Goal: Understand process/instructions

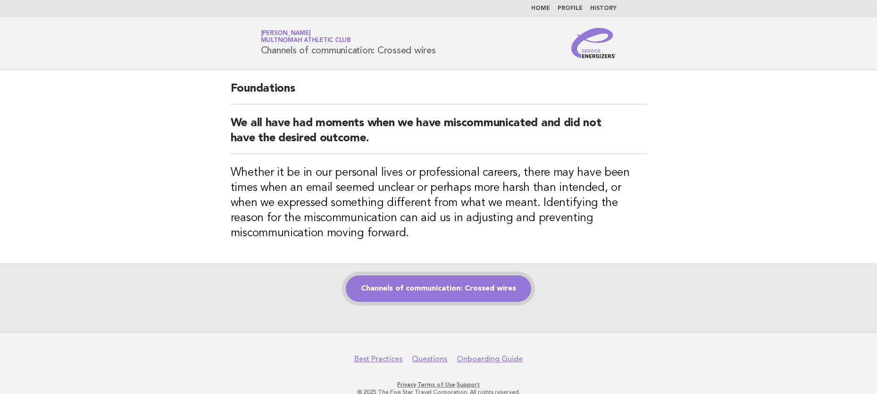
click at [426, 295] on link "Channels of communication: Crossed wires" at bounding box center [438, 288] width 185 height 26
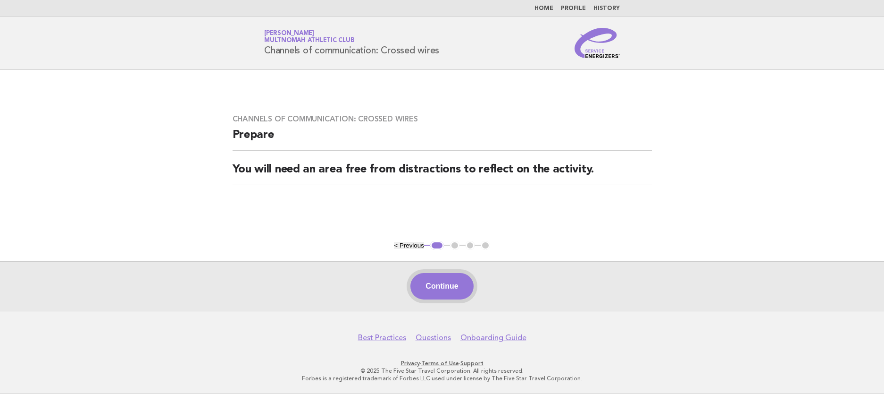
click at [439, 276] on button "Continue" at bounding box center [442, 286] width 63 height 26
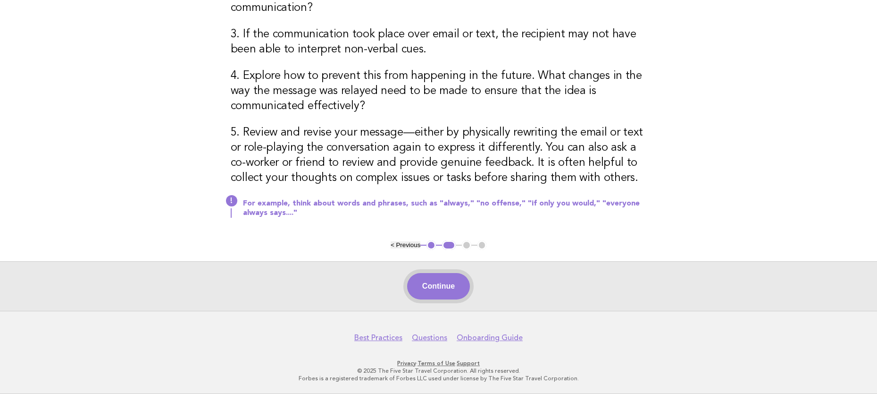
click at [415, 285] on button "Continue" at bounding box center [438, 286] width 63 height 26
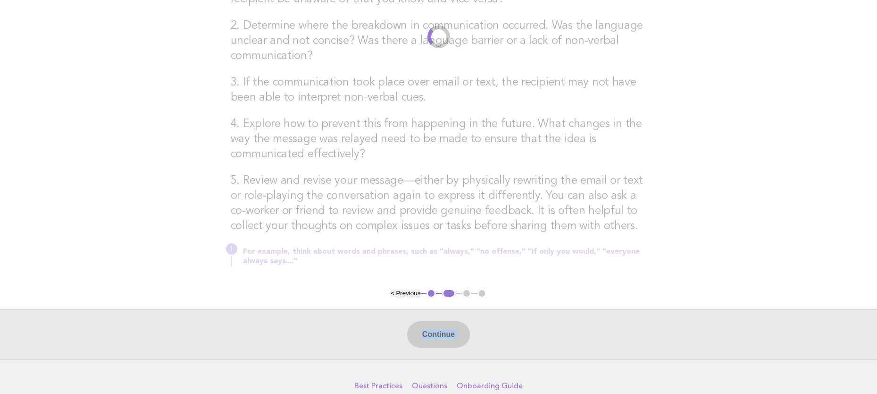
click at [420, 283] on main "Channels of communication: Crossed wires Activity Think of a time when you expe…" at bounding box center [438, 83] width 877 height 551
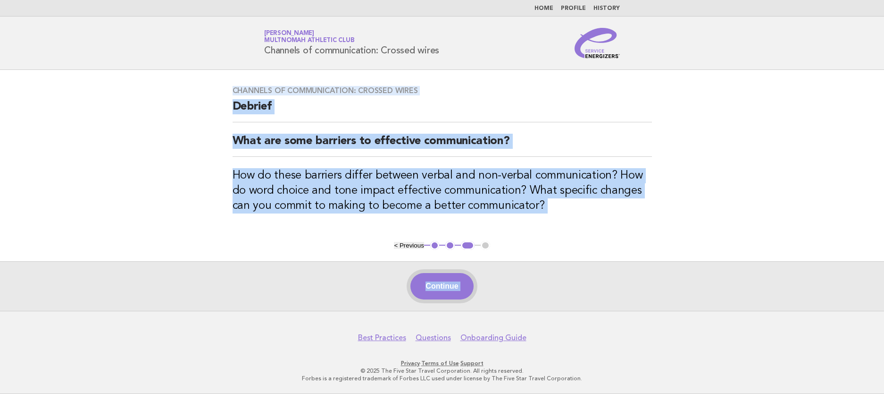
click at [436, 287] on button "Continue" at bounding box center [442, 286] width 63 height 26
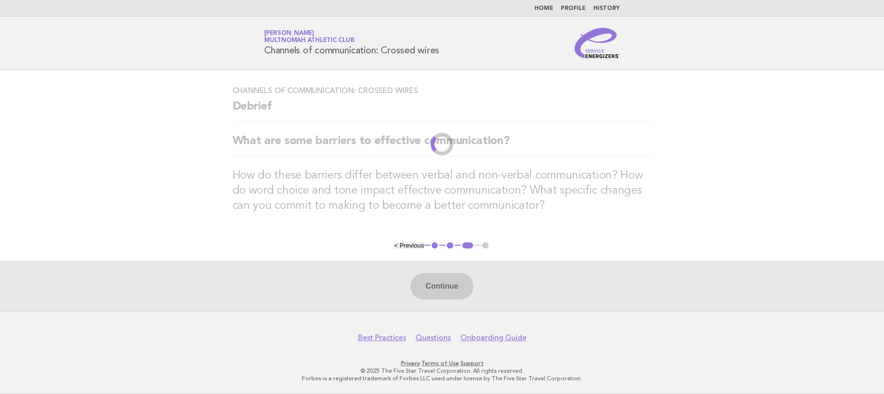
click at [523, 301] on div "Continue" at bounding box center [442, 286] width 884 height 50
